Goal: Check status: Check status

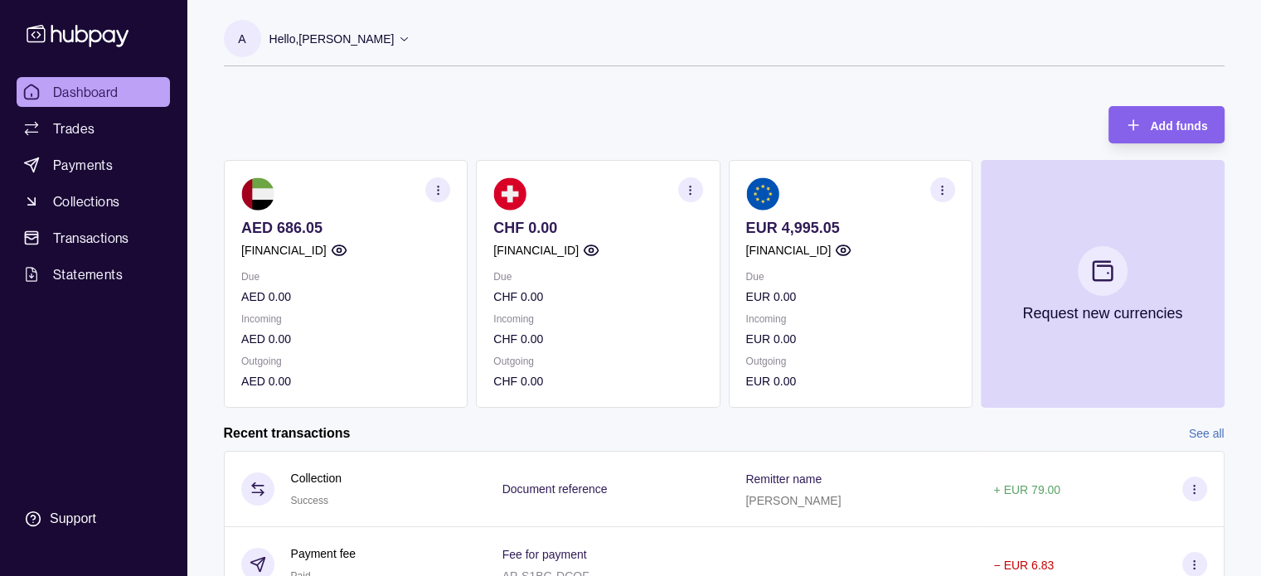
click at [947, 190] on icon "button" at bounding box center [942, 190] width 12 height 12
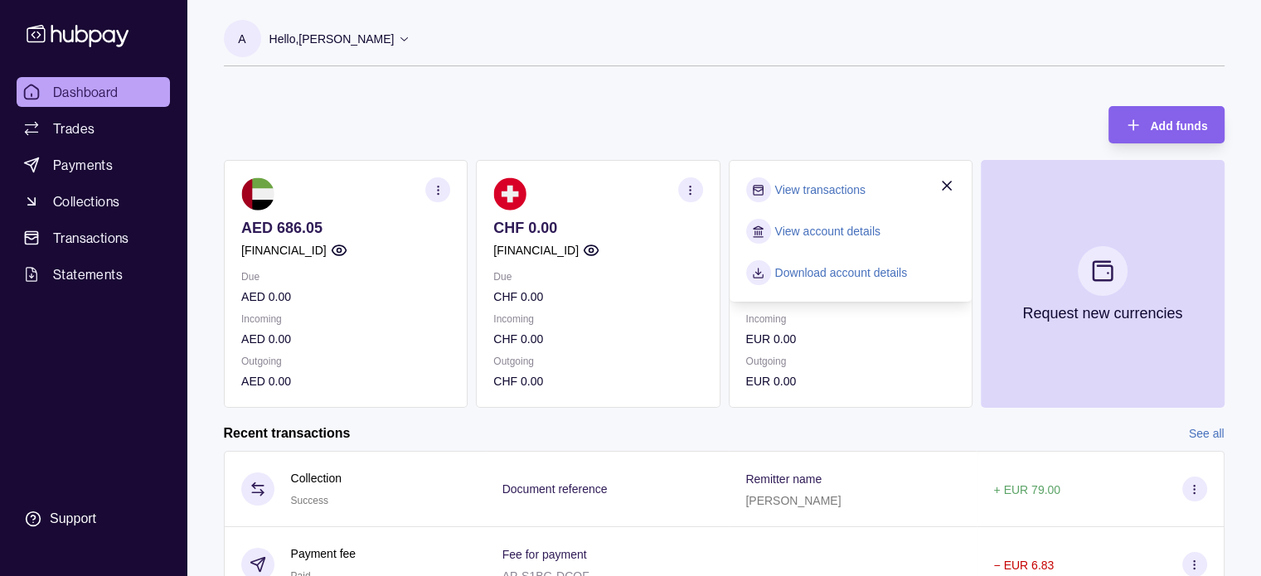
click at [801, 187] on link "View transactions" at bounding box center [819, 190] width 90 height 18
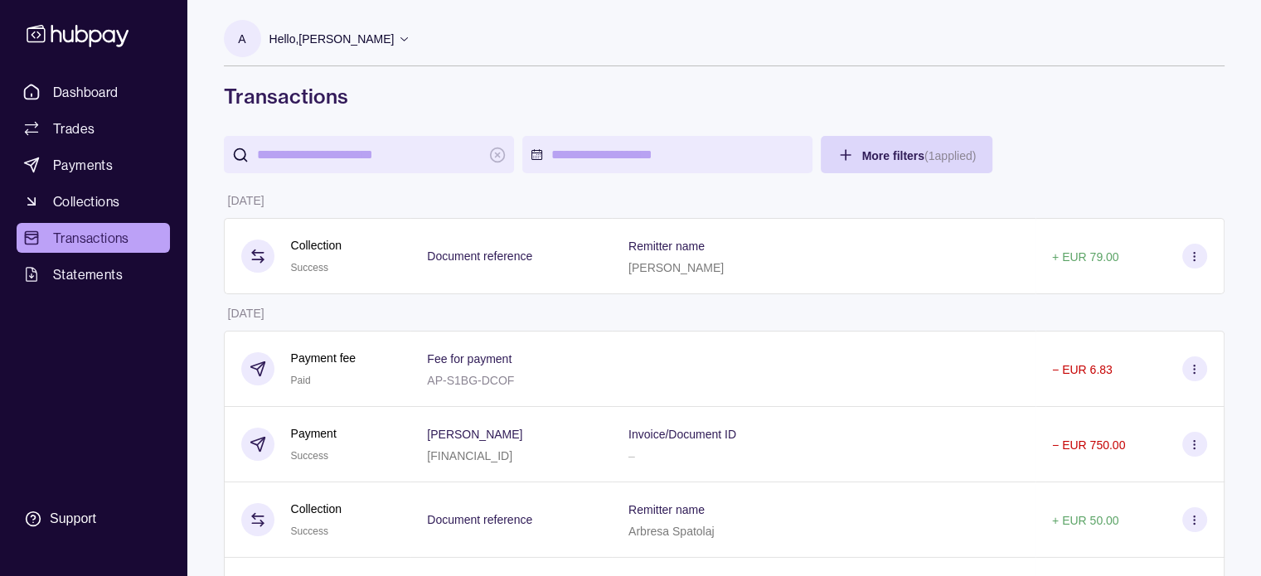
click at [335, 157] on input "search" at bounding box center [369, 154] width 224 height 37
